Goal: Task Accomplishment & Management: Manage account settings

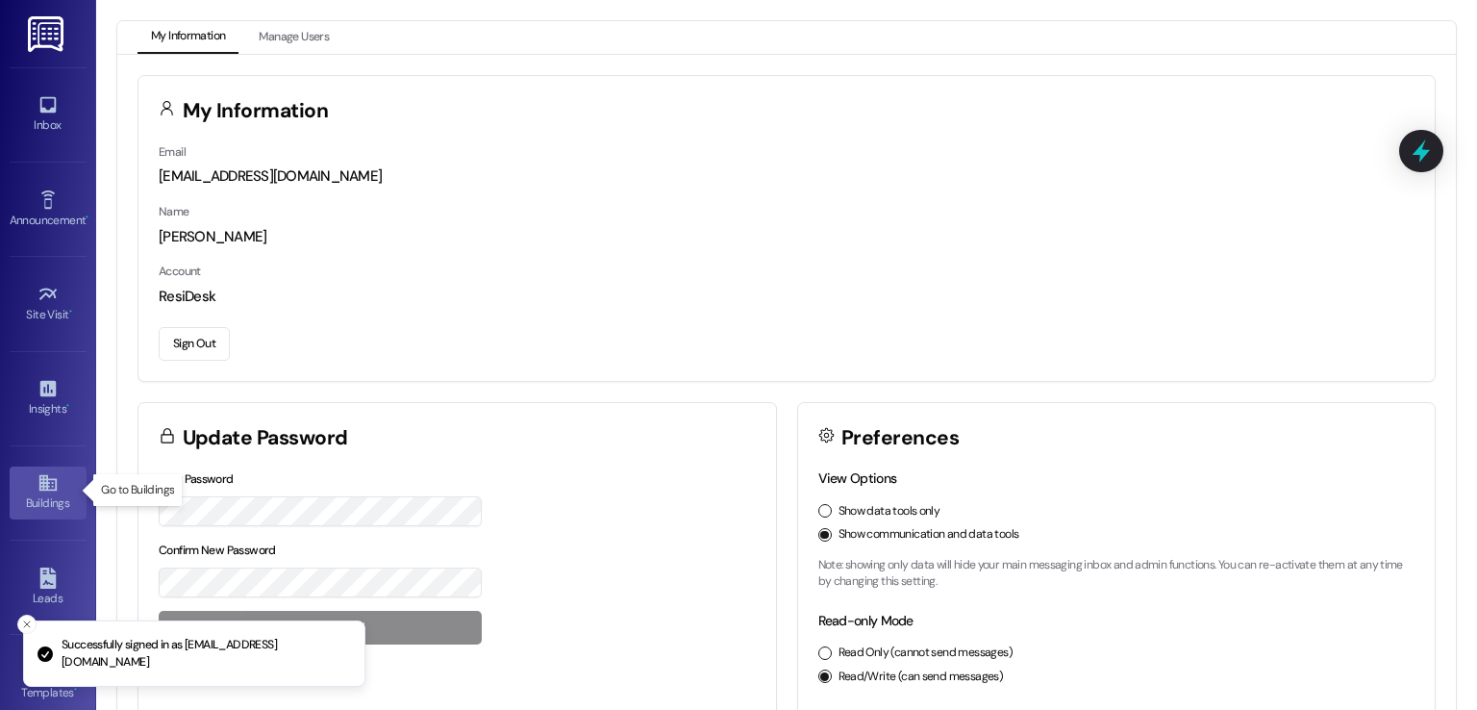
click at [38, 493] on div "Buildings" at bounding box center [48, 502] width 96 height 19
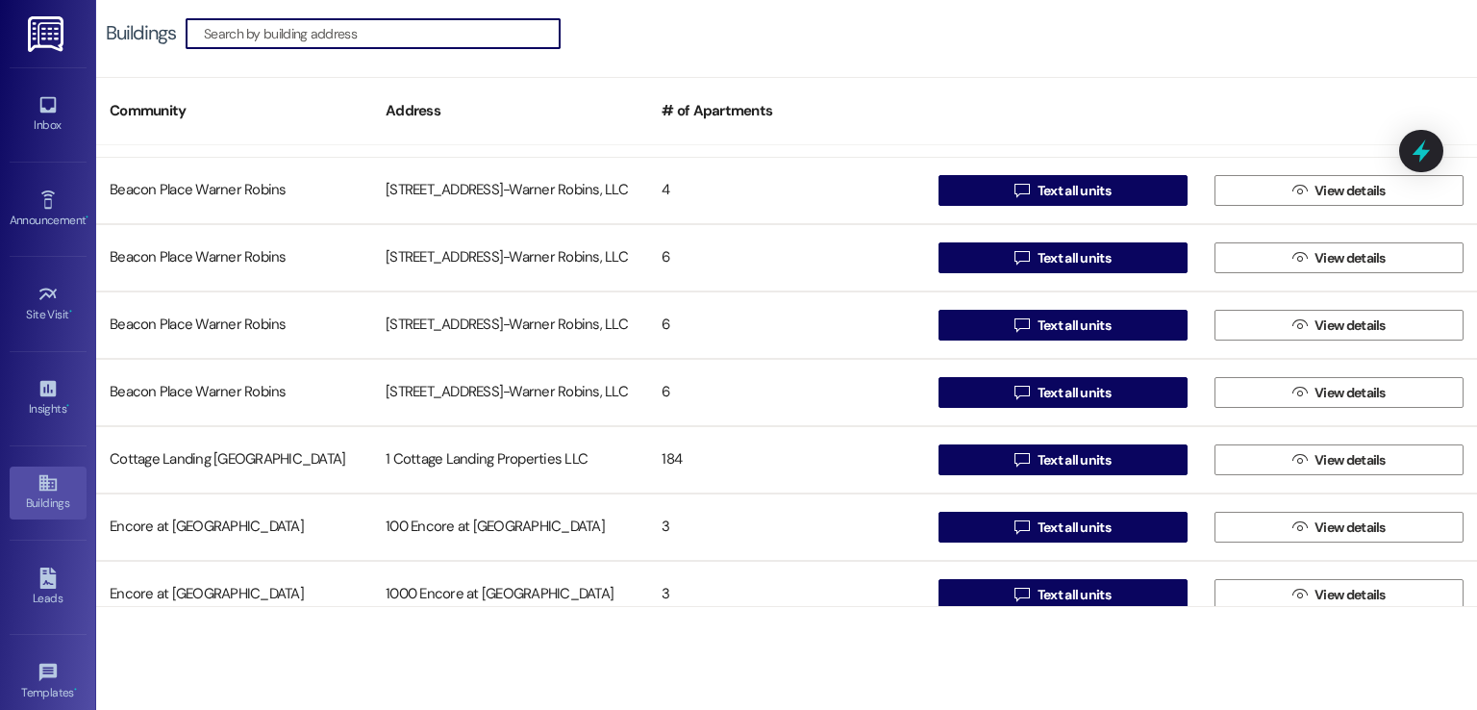
scroll to position [4807, 0]
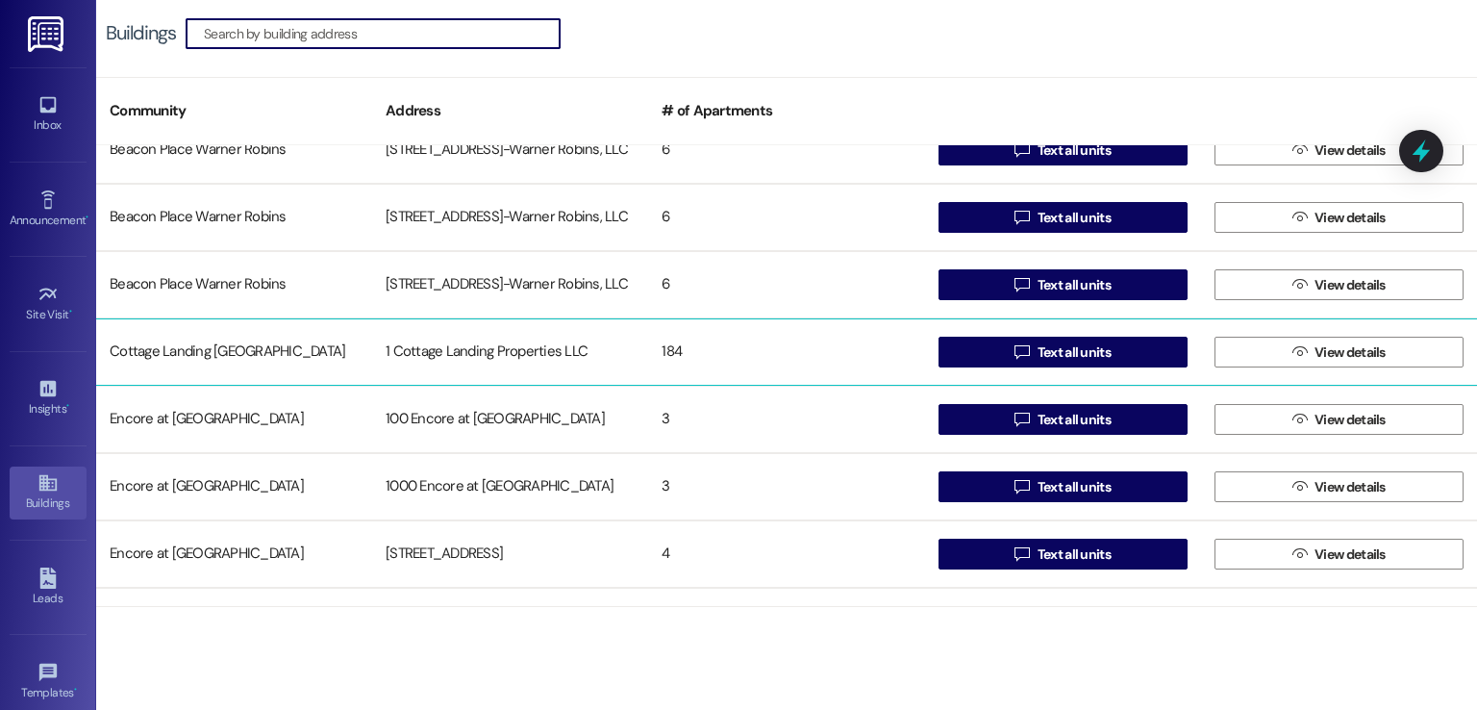
click at [457, 354] on div "1 Cottage Landing Properties LLC" at bounding box center [510, 352] width 276 height 38
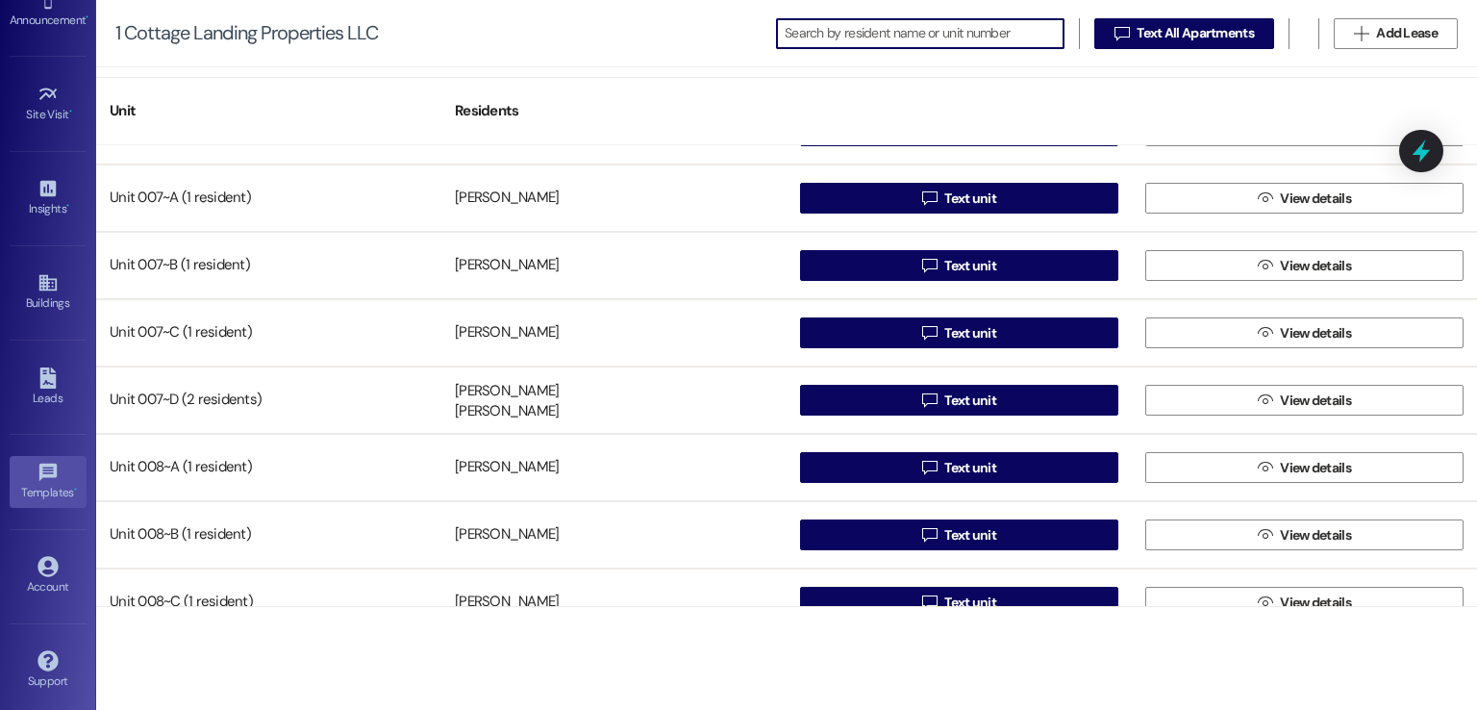
scroll to position [203, 0]
click at [40, 575] on div "Account" at bounding box center [48, 583] width 96 height 19
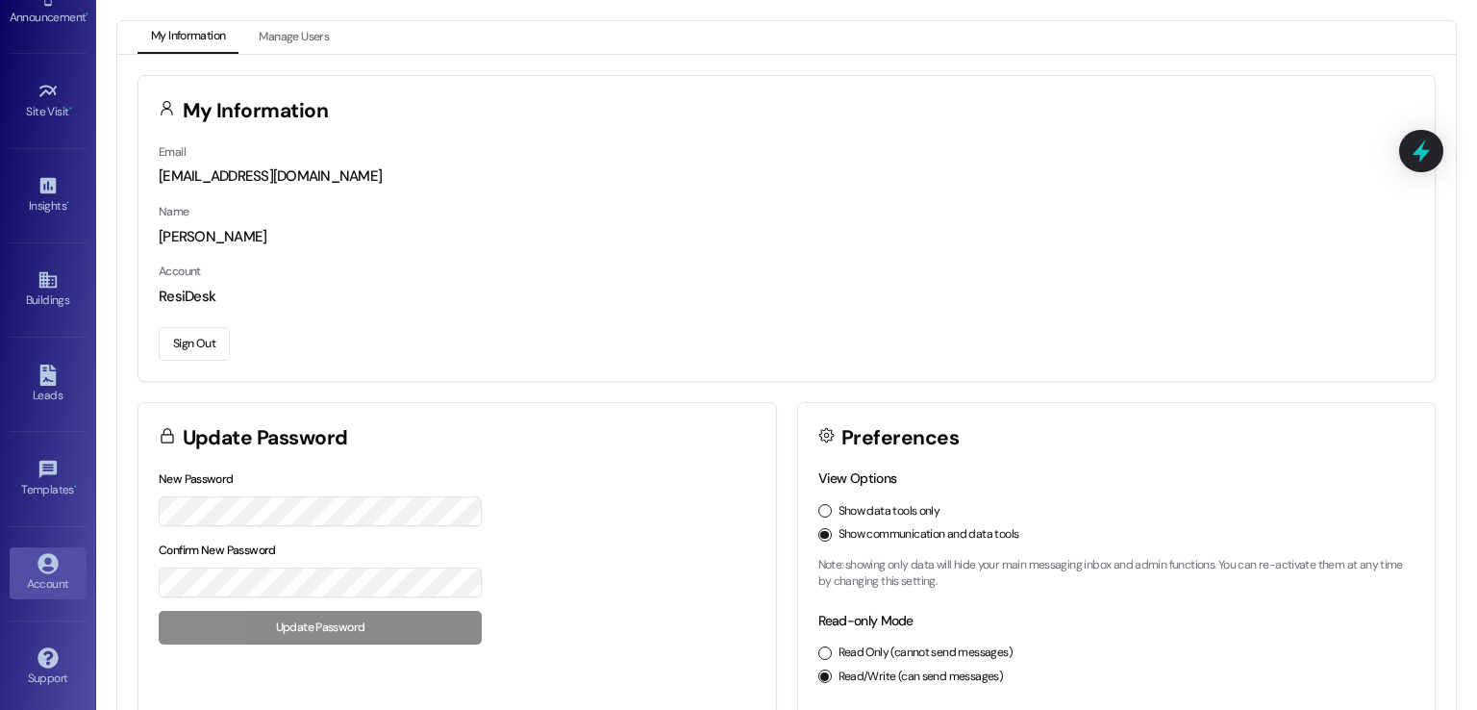
click at [200, 344] on button "Sign Out" at bounding box center [194, 344] width 71 height 34
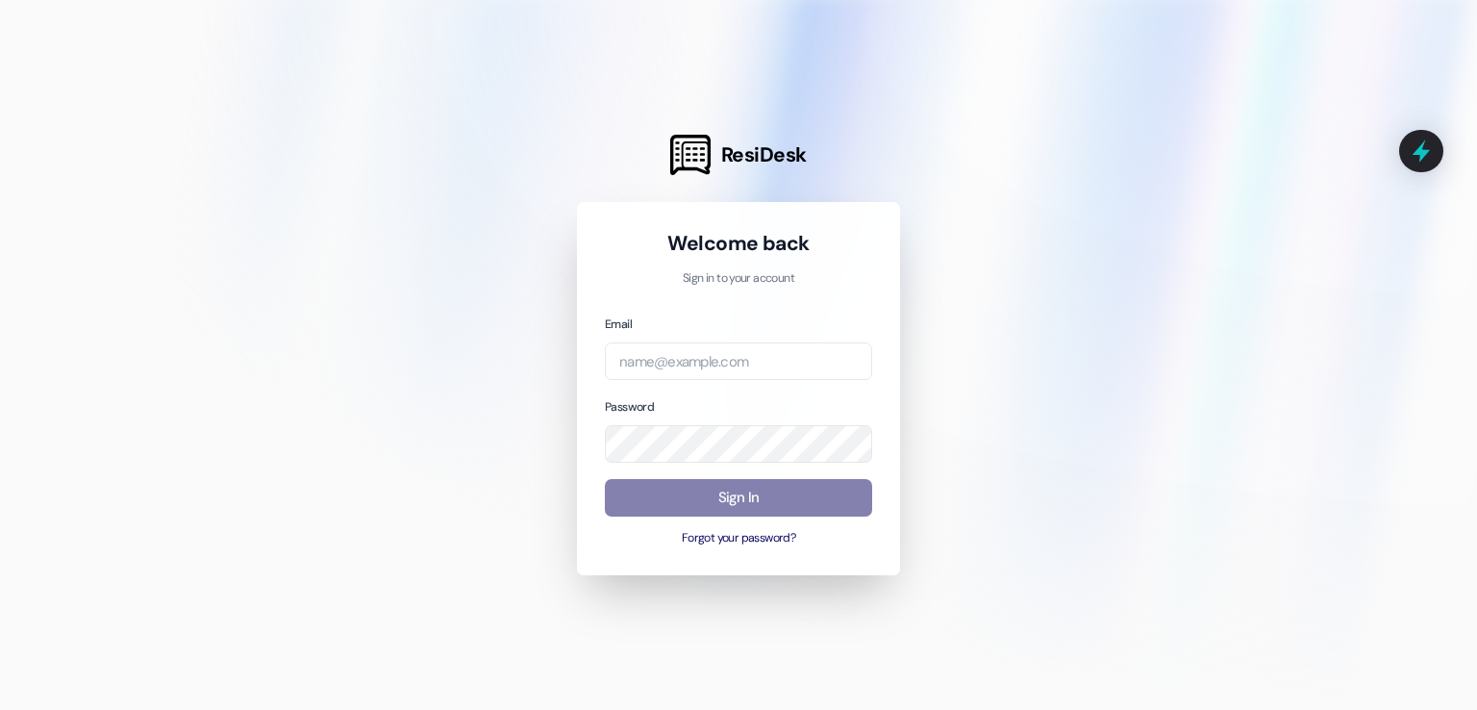
type input "[EMAIL_ADDRESS][DOMAIN_NAME]"
